Goal: Check status

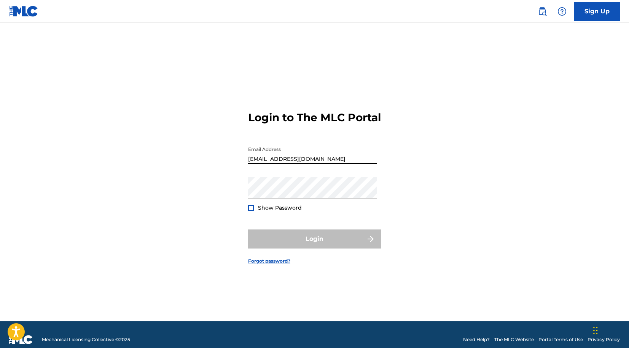
type input "[EMAIL_ADDRESS][DOMAIN_NAME]"
click at [275, 206] on div "Password Show Password" at bounding box center [312, 194] width 129 height 34
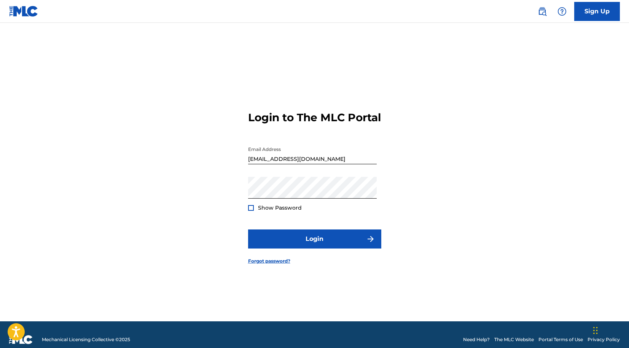
click at [279, 235] on form "Login to The MLC Portal Email Address [EMAIL_ADDRESS][DOMAIN_NAME] Password Sho…" at bounding box center [314, 181] width 133 height 279
click at [279, 240] on button "Login" at bounding box center [314, 238] width 133 height 19
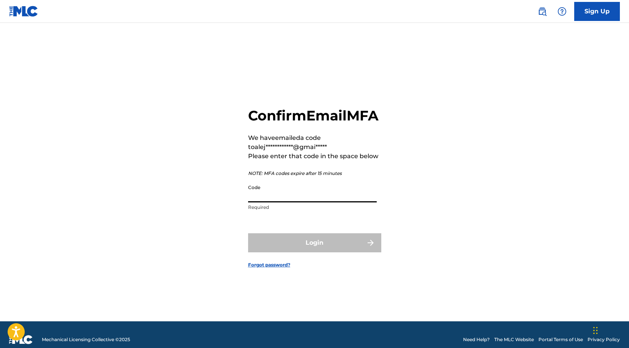
click at [294, 200] on input "Code" at bounding box center [312, 191] width 129 height 22
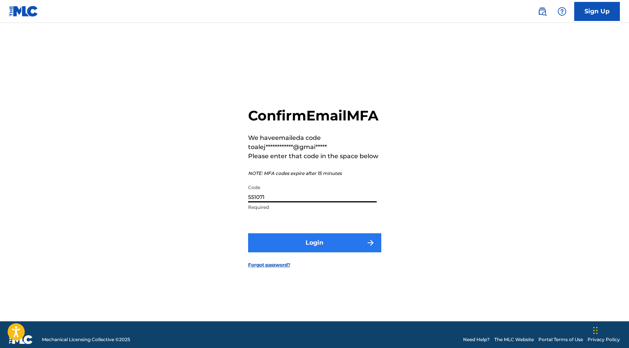
type input "551071"
click at [290, 250] on button "Login" at bounding box center [314, 242] width 133 height 19
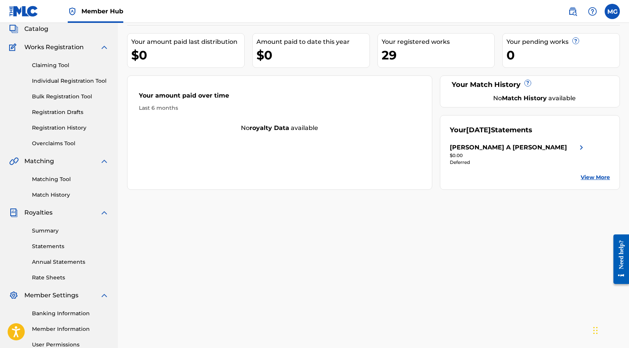
scroll to position [58, 0]
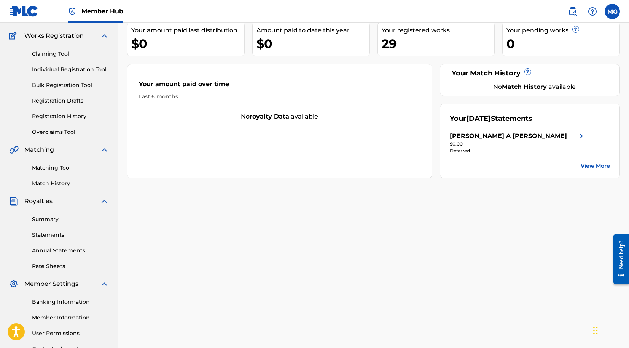
click at [54, 225] on div "Summary Statements Annual Statements Rate Sheets" at bounding box center [59, 238] width 100 height 64
click at [56, 219] on link "Summary" at bounding box center [70, 219] width 77 height 8
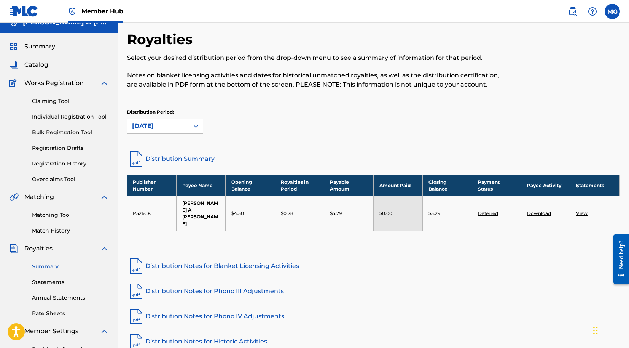
scroll to position [14, 0]
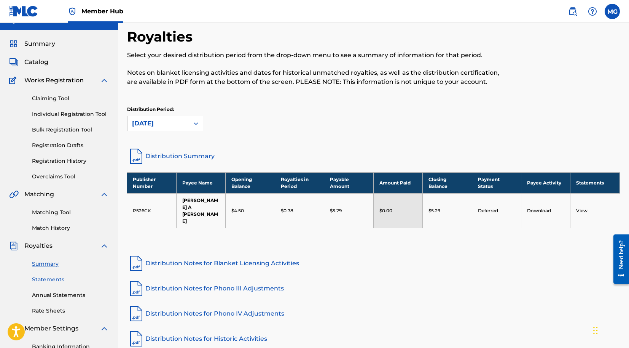
click at [43, 278] on link "Statements" at bounding box center [70, 279] width 77 height 8
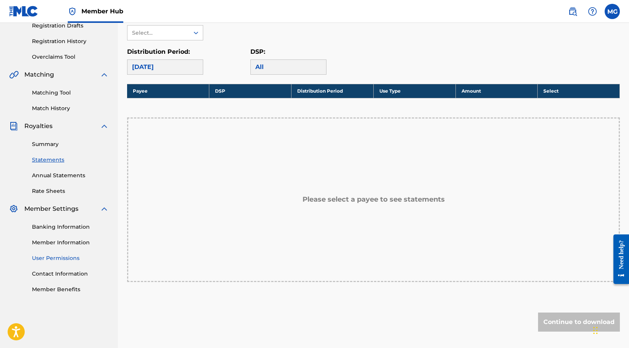
scroll to position [119, 0]
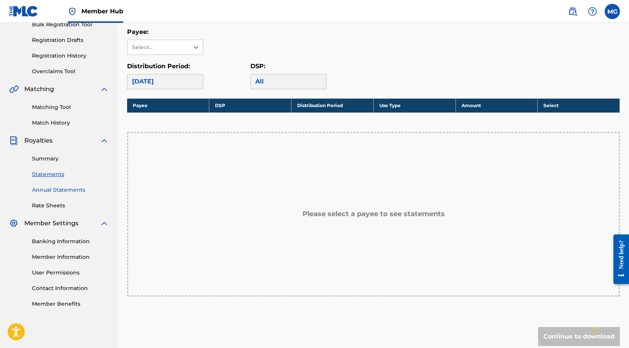
click at [65, 190] on link "Annual Statements" at bounding box center [70, 190] width 77 height 8
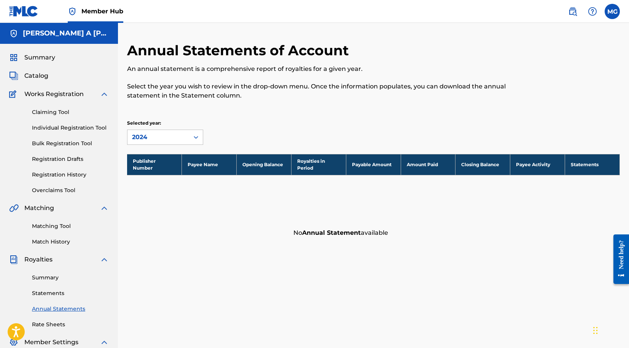
click at [366, 158] on th "Payable Amount" at bounding box center [373, 164] width 55 height 21
click at [194, 139] on icon at bounding box center [196, 137] width 8 height 8
click at [235, 127] on div "Selected year: 2024, 1 of 4. 4 results available. Use Up and Down to choose opt…" at bounding box center [188, 132] width 123 height 25
click at [44, 279] on link "Summary" at bounding box center [70, 277] width 77 height 8
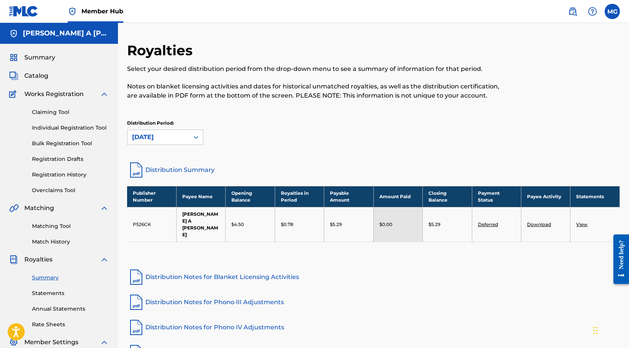
scroll to position [2, 0]
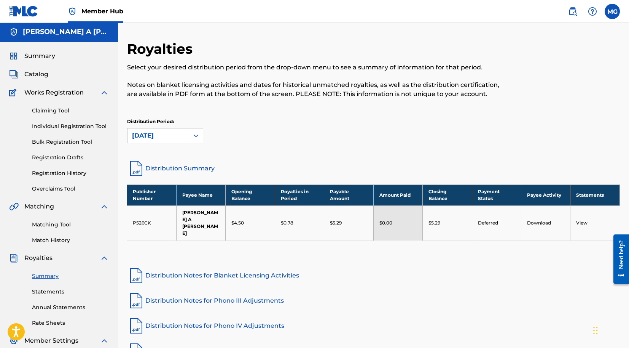
click at [151, 214] on td "P526CK" at bounding box center [151, 222] width 49 height 35
click at [243, 220] on td "$4.50" at bounding box center [250, 222] width 49 height 35
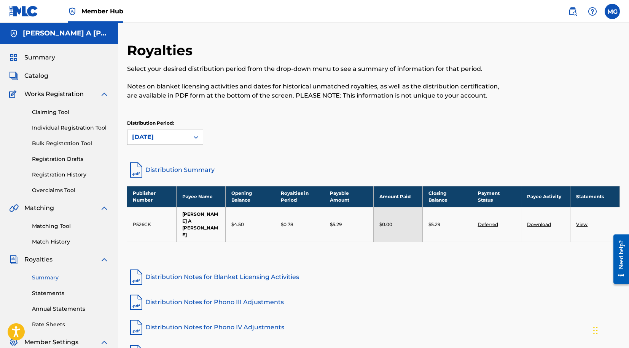
scroll to position [0, 0]
click at [617, 10] on label at bounding box center [612, 11] width 15 height 15
click at [613, 11] on input "[PERSON_NAME] A [PERSON_NAME] [EMAIL_ADDRESS][DOMAIN_NAME] Notification Prefere…" at bounding box center [613, 11] width 0 height 0
click at [540, 106] on p "Log out" at bounding box center [539, 107] width 18 height 7
click at [613, 11] on input "[PERSON_NAME] A [PERSON_NAME] [EMAIL_ADDRESS][DOMAIN_NAME] Notification Prefere…" at bounding box center [613, 11] width 0 height 0
